Goal: Task Accomplishment & Management: Use online tool/utility

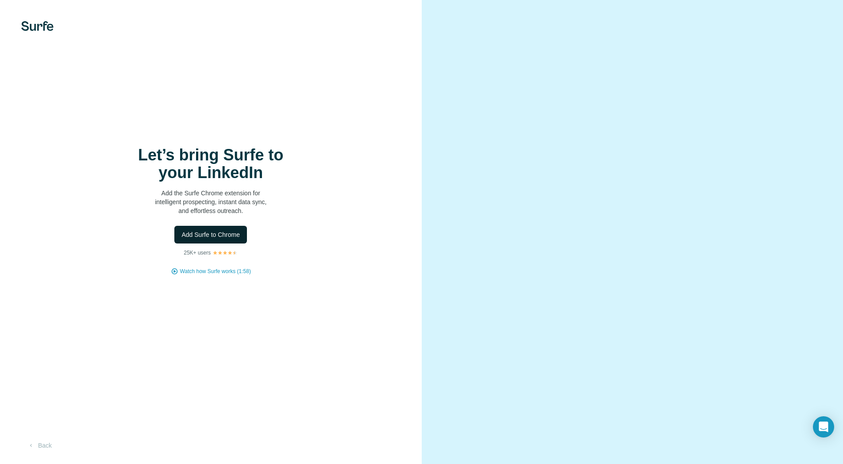
click at [205, 239] on span "Add Surfe to Chrome" at bounding box center [210, 234] width 58 height 9
drag, startPoint x: 271, startPoint y: 299, endPoint x: 266, endPoint y: 300, distance: 4.5
click at [270, 299] on div "Let’s bring Surfe to your LinkedIn Add the Surfe Chrome extension for intellige…" at bounding box center [211, 232] width 422 height 464
click at [236, 297] on div "Let’s bring Surfe to your LinkedIn Add the Surfe Chrome extension for intellige…" at bounding box center [211, 232] width 422 height 464
click at [357, 218] on div "Let’s bring Surfe to your LinkedIn Add the Surfe Chrome extension for intellige…" at bounding box center [211, 210] width 386 height 129
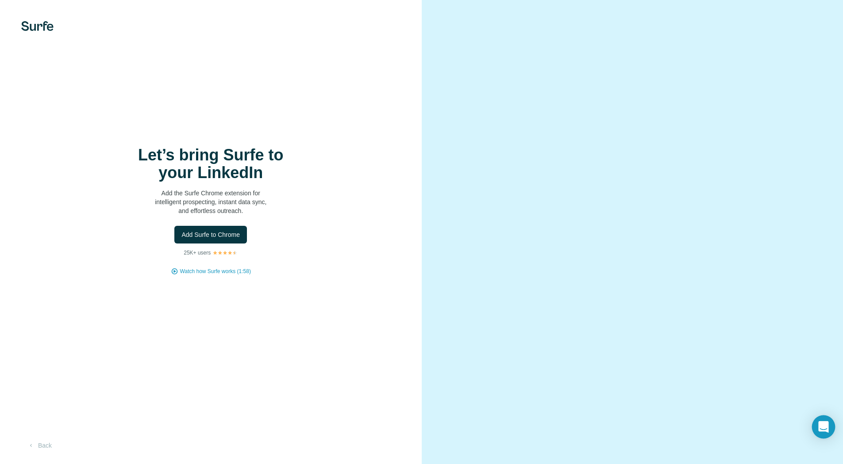
click at [825, 423] on icon "Open Intercom Messenger" at bounding box center [823, 428] width 10 height 12
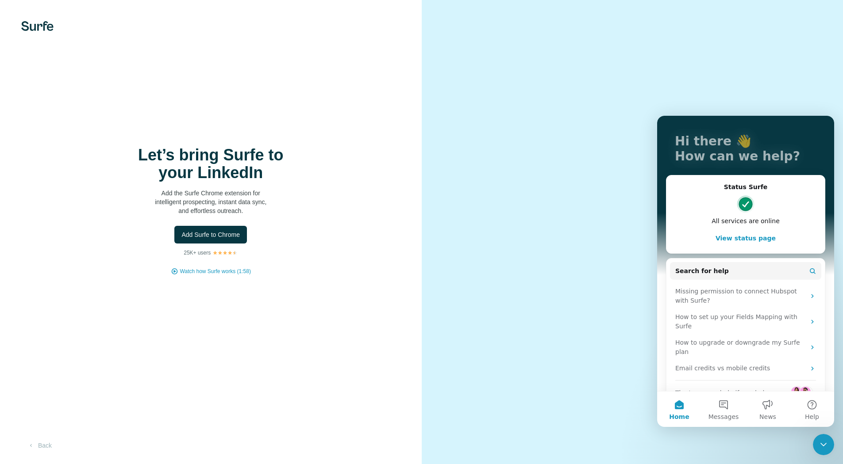
scroll to position [45, 0]
click at [375, 303] on div "Let’s bring Surfe to your LinkedIn Add the Surfe Chrome extension for intellige…" at bounding box center [211, 232] width 422 height 464
click at [41, 38] on div "Let’s bring Surfe to your LinkedIn Add the Surfe Chrome extension for intellige…" at bounding box center [211, 232] width 422 height 464
